Goal: Transaction & Acquisition: Purchase product/service

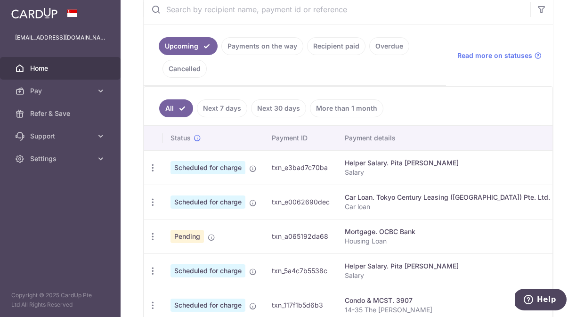
scroll to position [185, 0]
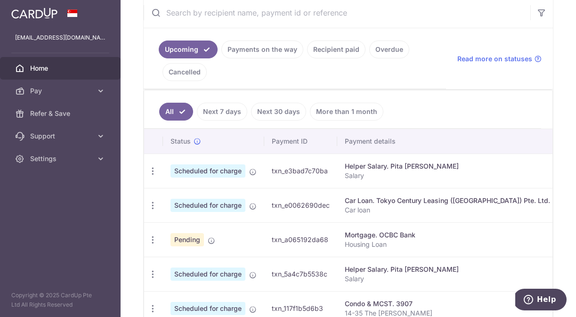
click at [342, 51] on link "Recipient paid" at bounding box center [336, 49] width 58 height 18
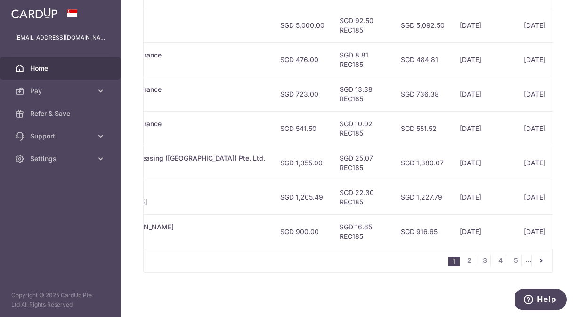
scroll to position [0, 314]
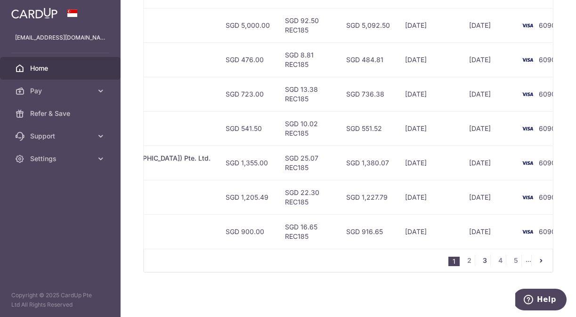
click at [479, 259] on link "3" at bounding box center [484, 260] width 11 height 11
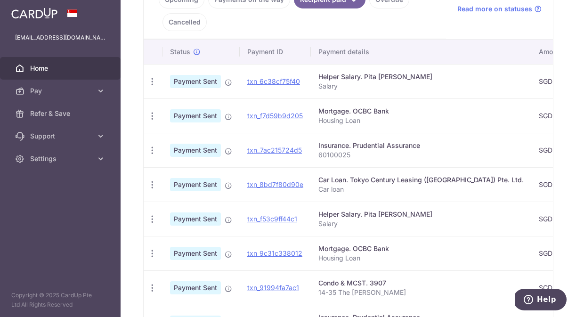
scroll to position [0, 313]
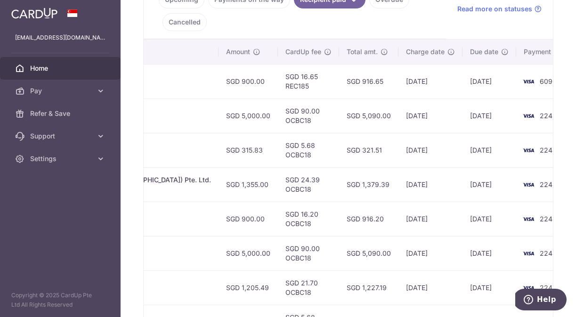
click at [519, 220] on img at bounding box center [528, 218] width 19 height 11
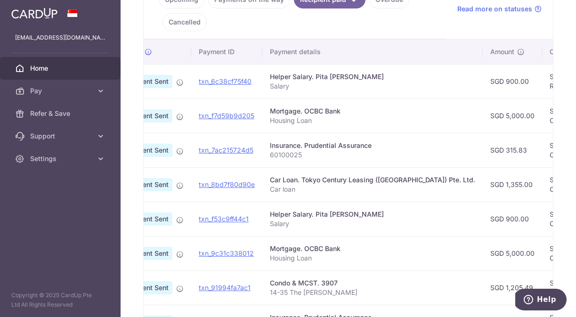
scroll to position [0, 0]
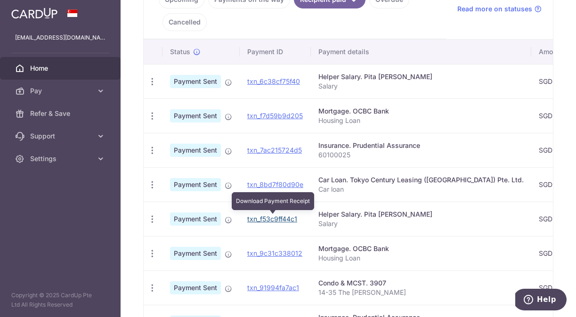
click at [280, 219] on link "txn_f53c9ff44c1" at bounding box center [272, 219] width 50 height 8
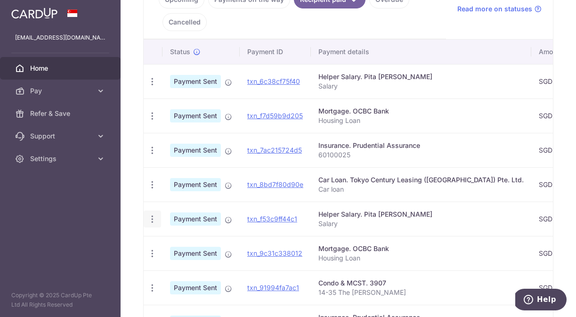
click at [152, 220] on icon "button" at bounding box center [152, 219] width 10 height 10
click at [188, 243] on span "PDF Receipt" at bounding box center [202, 244] width 64 height 9
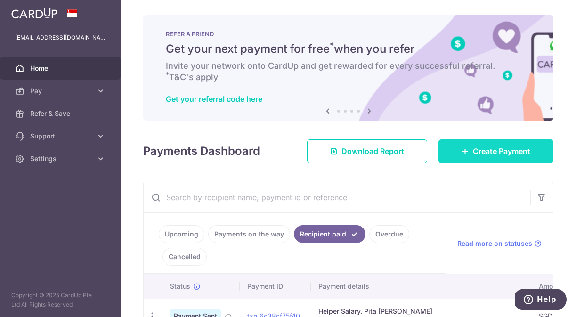
click at [488, 153] on span "Create Payment" at bounding box center [501, 151] width 57 height 11
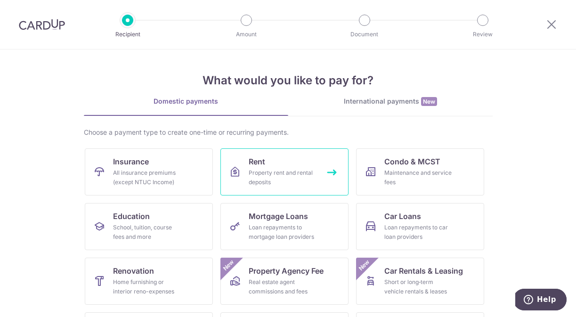
click at [264, 178] on div "Property rent and rental deposits" at bounding box center [283, 177] width 68 height 19
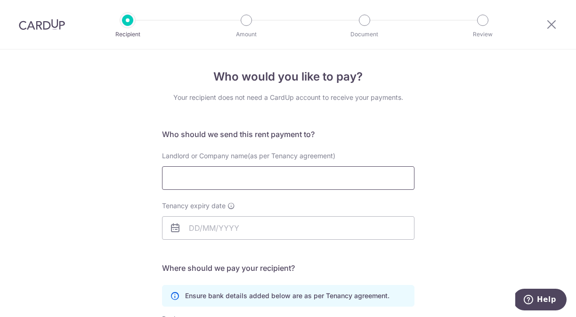
click at [240, 180] on input "Landlord or Company name(as per Tenancy agreement)" at bounding box center [288, 178] width 252 height 24
type input "ATAS FOOD PTE. LTD."
type input "Steven Teo"
click at [231, 226] on input "Tenancy expiry date" at bounding box center [288, 228] width 252 height 24
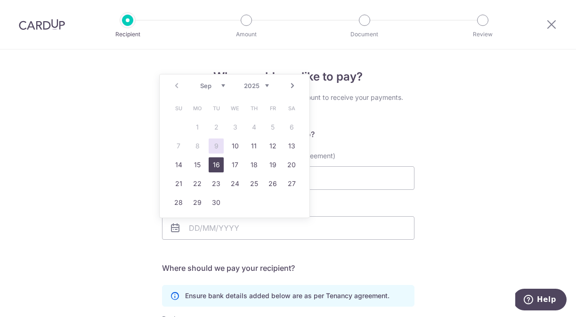
click at [222, 165] on link "16" at bounding box center [216, 164] width 15 height 15
type input "16/09/2025"
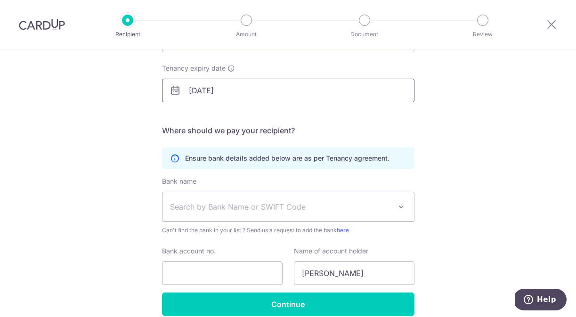
scroll to position [142, 0]
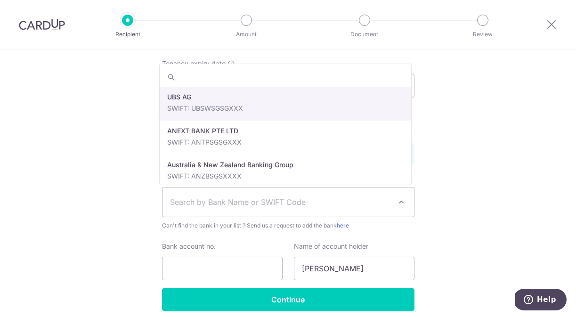
click at [235, 207] on span "Search by Bank Name or SWIFT Code" at bounding box center [280, 201] width 221 height 11
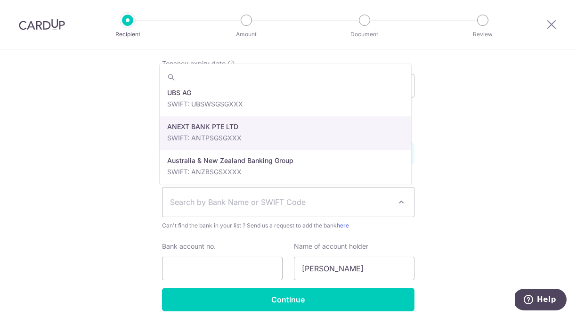
scroll to position [7, 0]
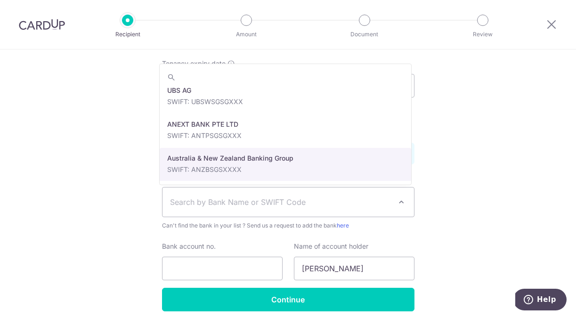
select select "1"
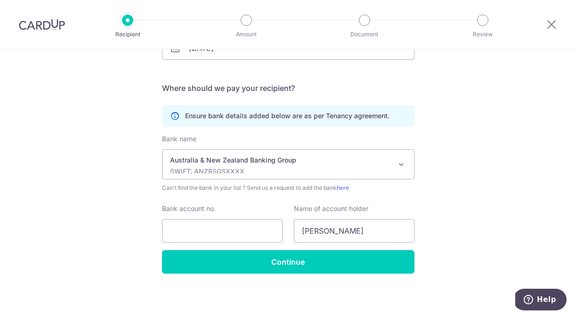
scroll to position [181, 0]
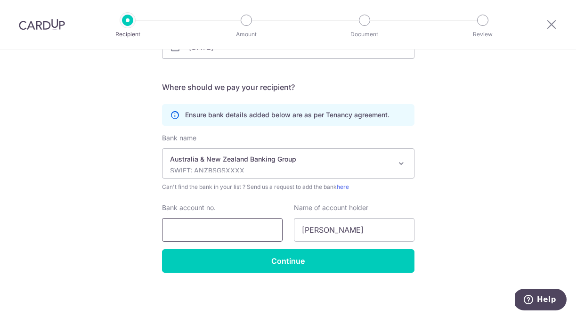
click at [216, 226] on input "Bank account no." at bounding box center [222, 230] width 121 height 24
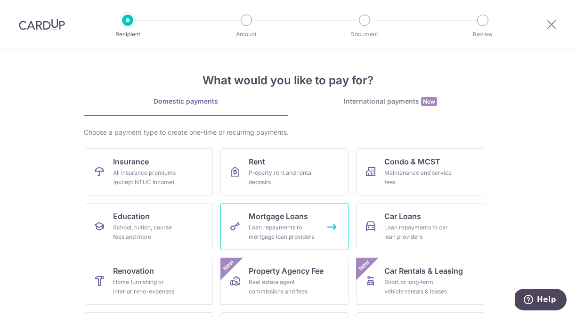
click at [308, 221] on link "Mortgage Loans Loan repayments to mortgage loan providers" at bounding box center [284, 226] width 128 height 47
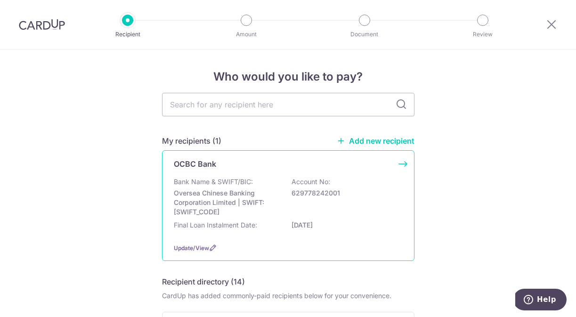
click at [267, 202] on p "Oversea Chinese Banking Corporation Limited | SWIFT: [SWIFT_CODE]" at bounding box center [226, 202] width 105 height 28
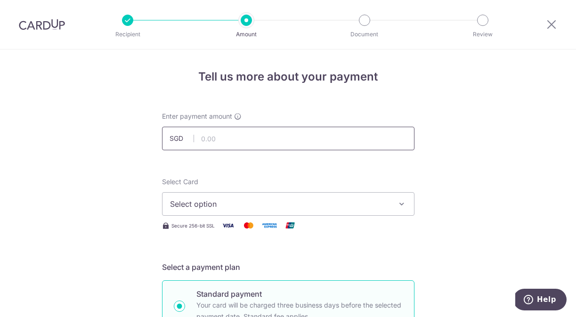
click at [226, 134] on input "text" at bounding box center [288, 139] width 252 height 24
type input "5,000.00"
click at [195, 204] on span "Select option" at bounding box center [279, 203] width 219 height 11
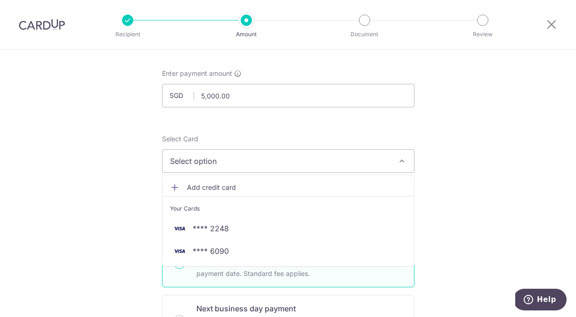
scroll to position [44, 0]
click at [550, 23] on icon at bounding box center [551, 24] width 11 height 12
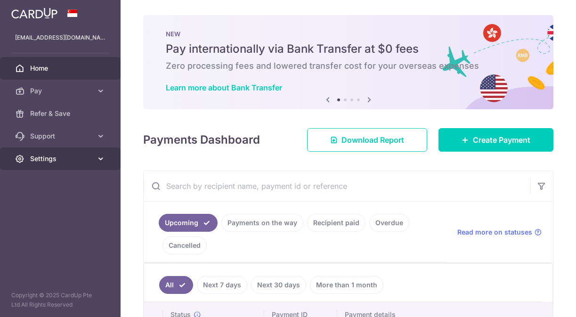
click at [80, 158] on span "Settings" at bounding box center [61, 158] width 62 height 9
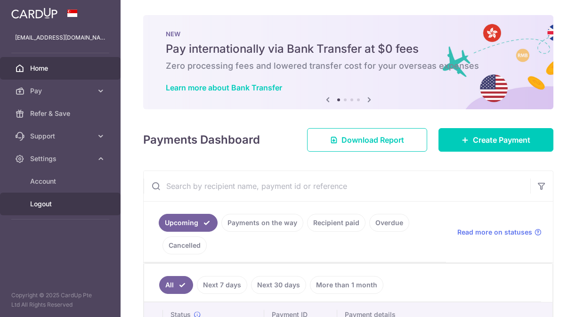
click at [38, 202] on span "Logout" at bounding box center [61, 203] width 62 height 9
